Goal: Transaction & Acquisition: Book appointment/travel/reservation

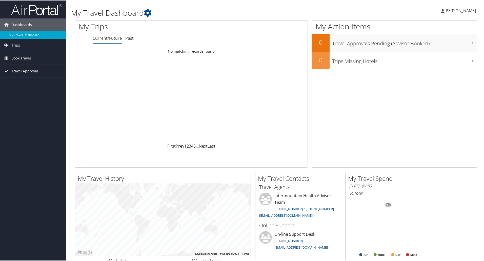
click at [461, 11] on span "[PERSON_NAME]" at bounding box center [459, 10] width 31 height 6
click at [371, 126] on div "My Action Items 0 Travel Approvals Pending (Advisor Booked) 0 Trips Missing Hot…" at bounding box center [395, 93] width 166 height 147
click at [15, 56] on span "Book Travel" at bounding box center [20, 57] width 19 height 13
click at [24, 82] on link "Book/Manage Online Trips" at bounding box center [33, 83] width 66 height 8
